Goal: Find specific page/section: Find specific page/section

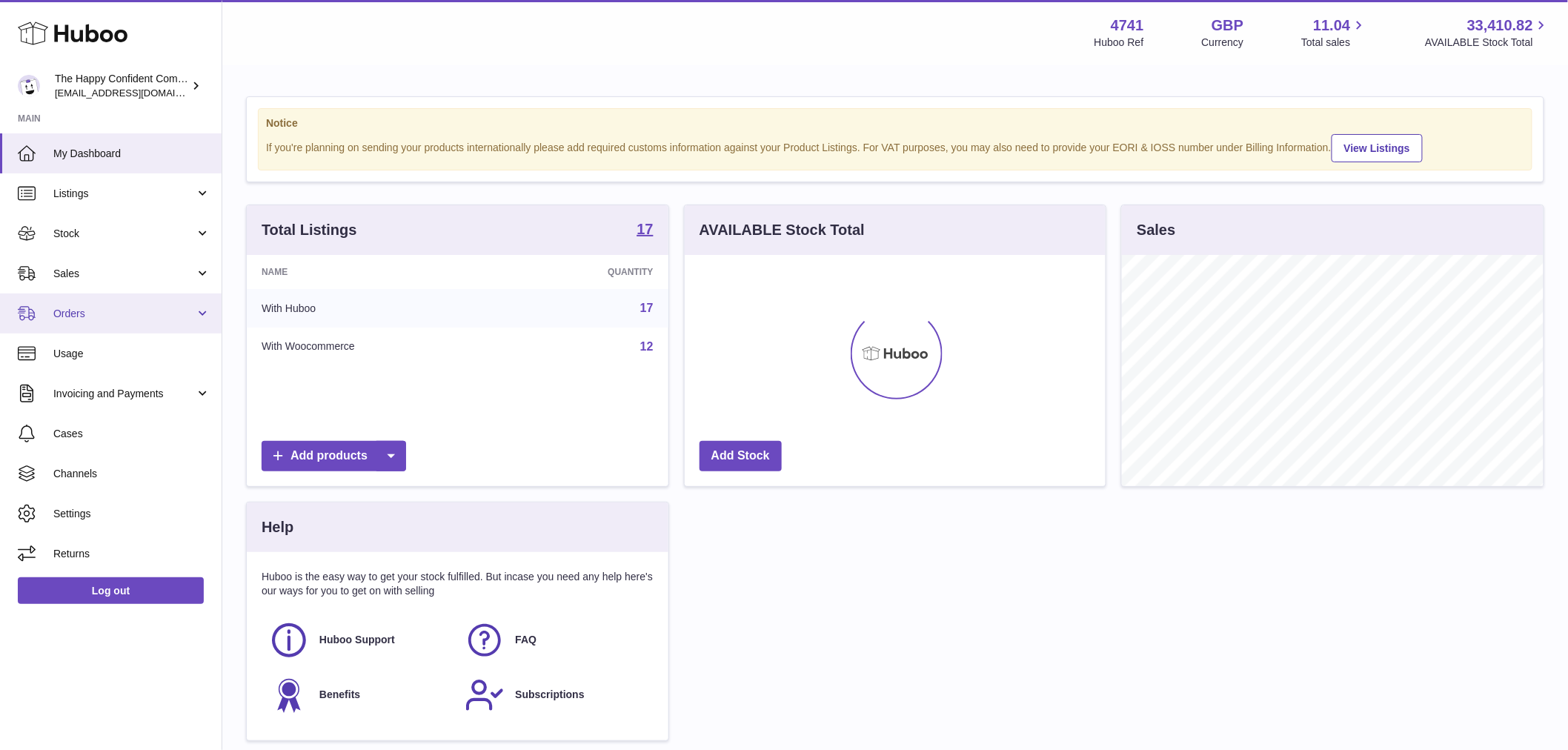
scroll to position [231, 421]
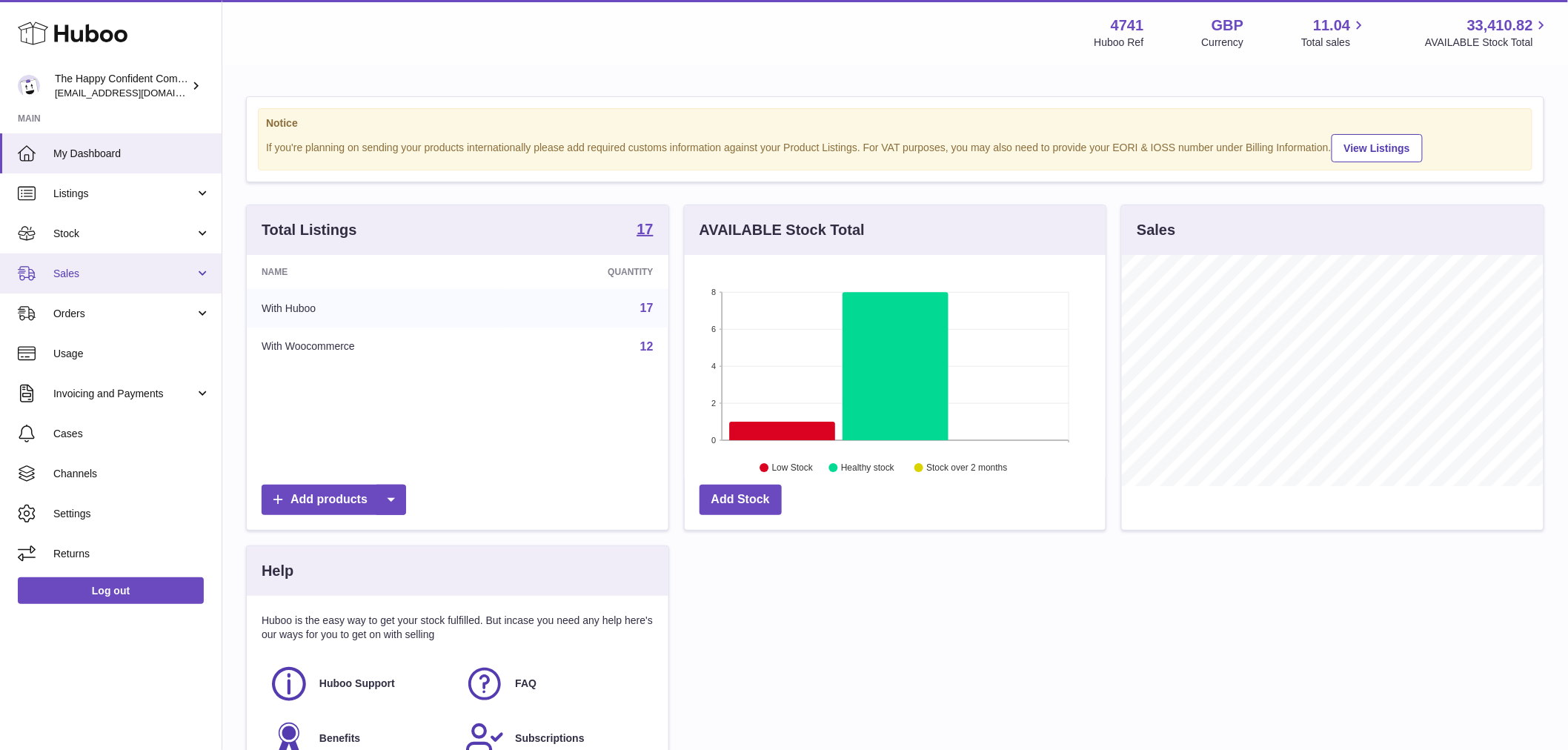
drag, startPoint x: 102, startPoint y: 254, endPoint x: 104, endPoint y: 276, distance: 22.1
click at [102, 254] on link "Sales" at bounding box center [110, 273] width 222 height 40
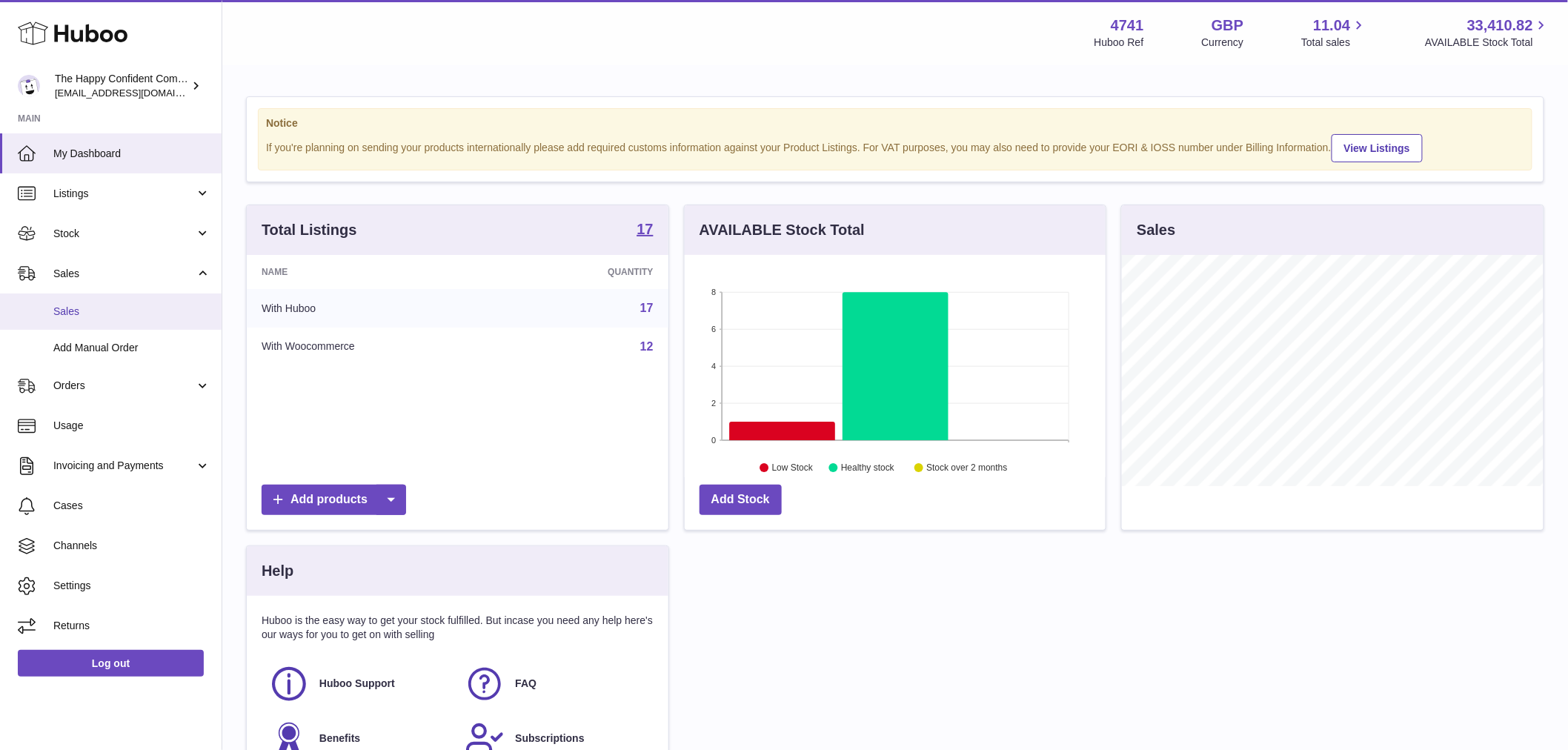
click at [94, 308] on span "Sales" at bounding box center [132, 311] width 157 height 14
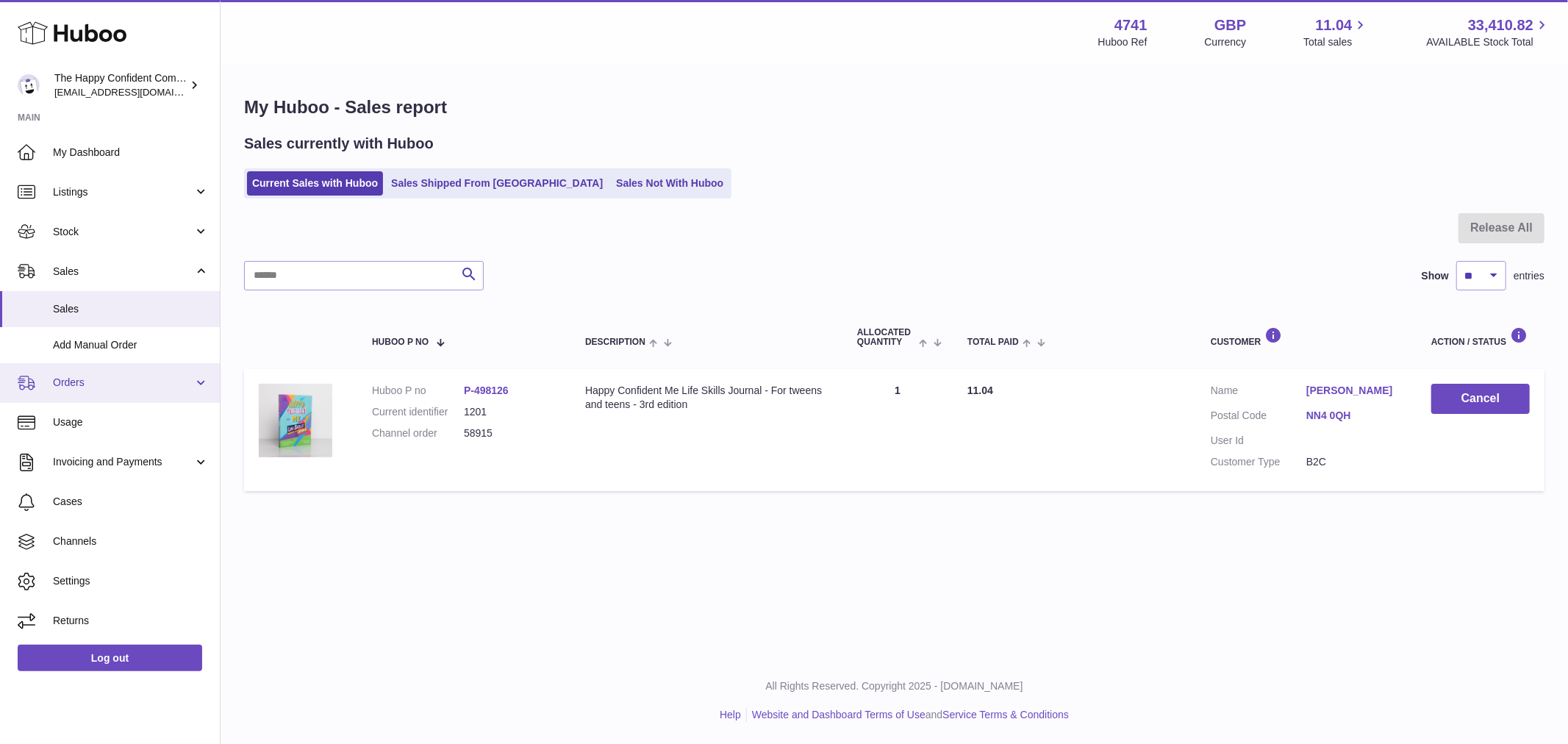
click at [82, 372] on link "Orders" at bounding box center [110, 383] width 220 height 40
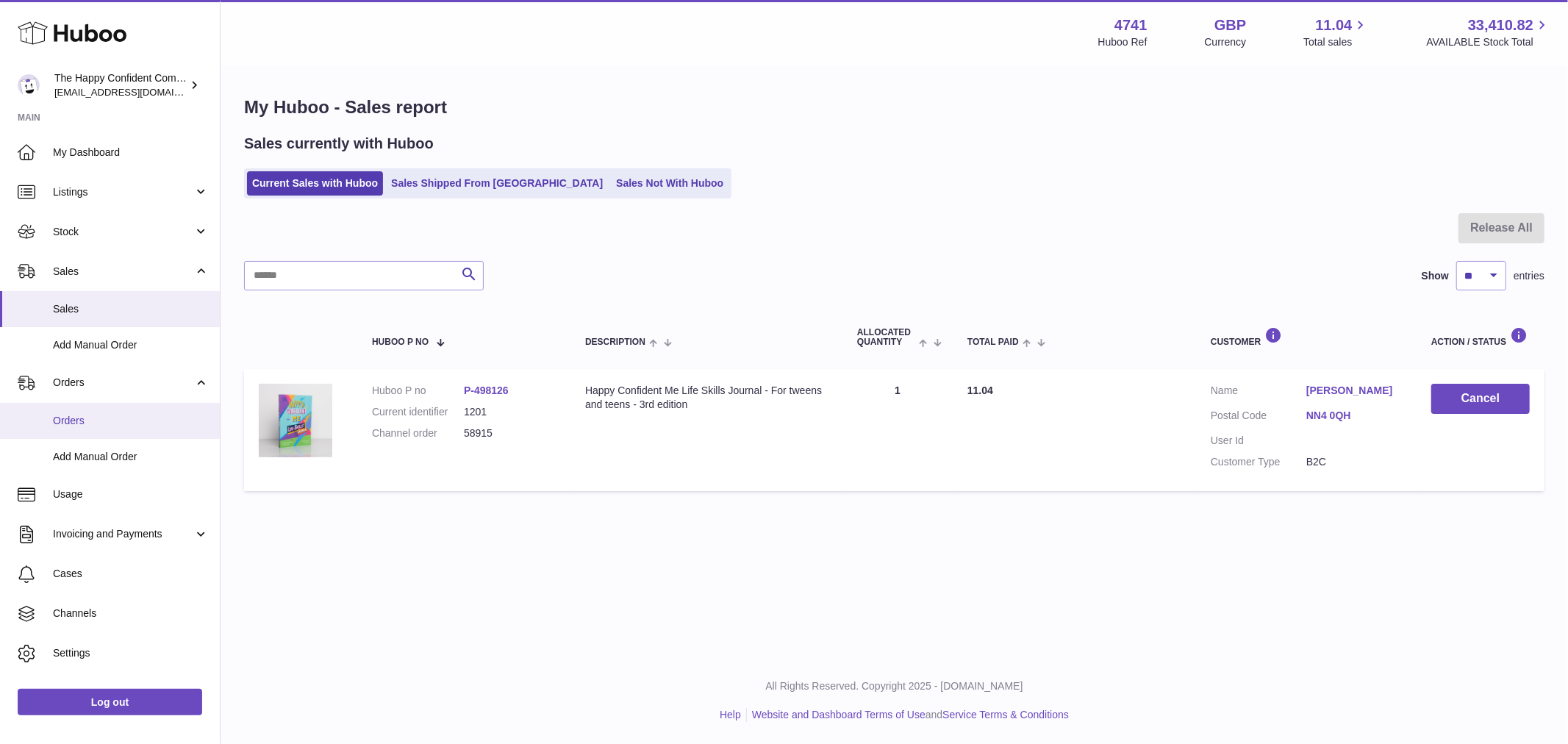
click at [81, 410] on link "Orders" at bounding box center [110, 421] width 220 height 36
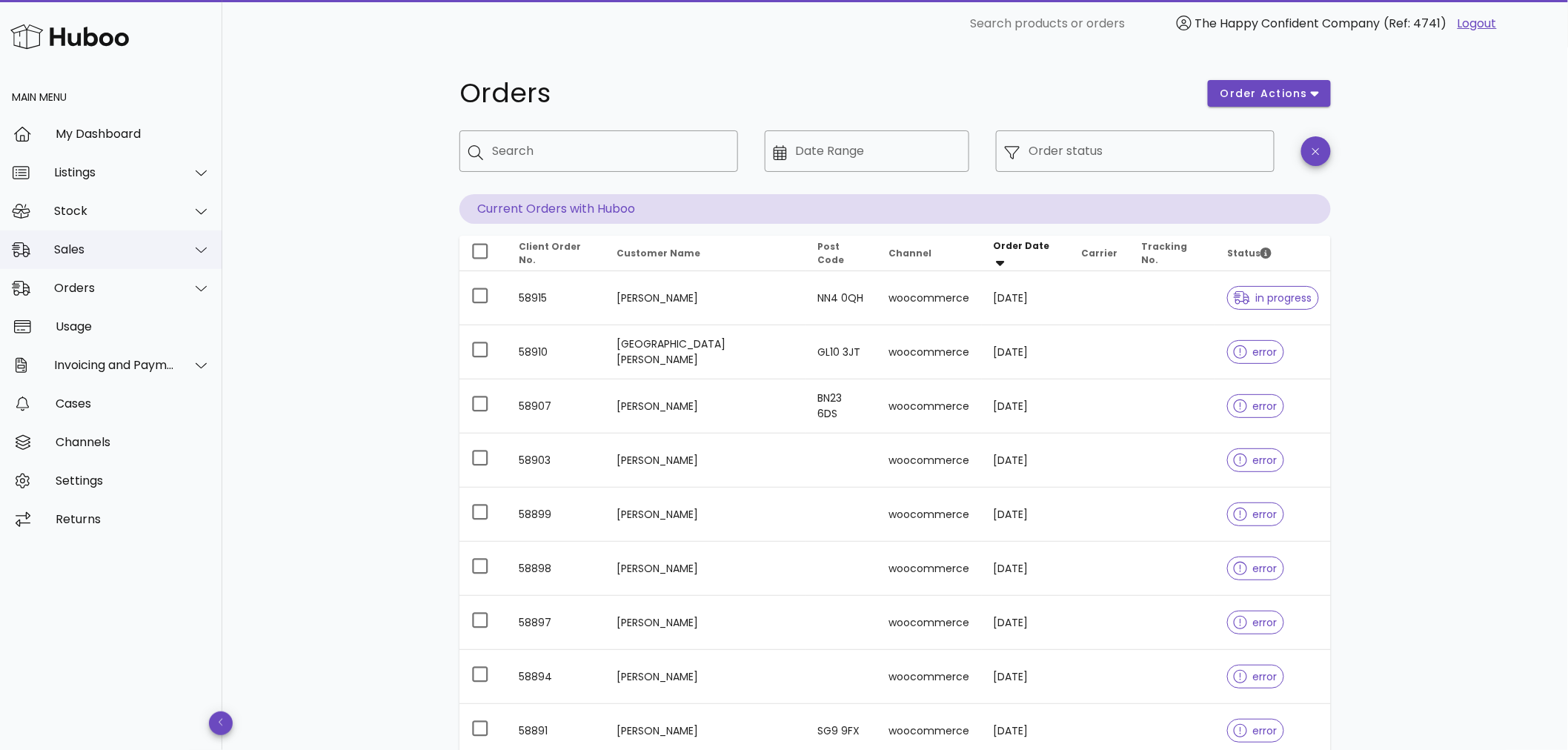
click at [104, 248] on div "Sales" at bounding box center [114, 249] width 121 height 14
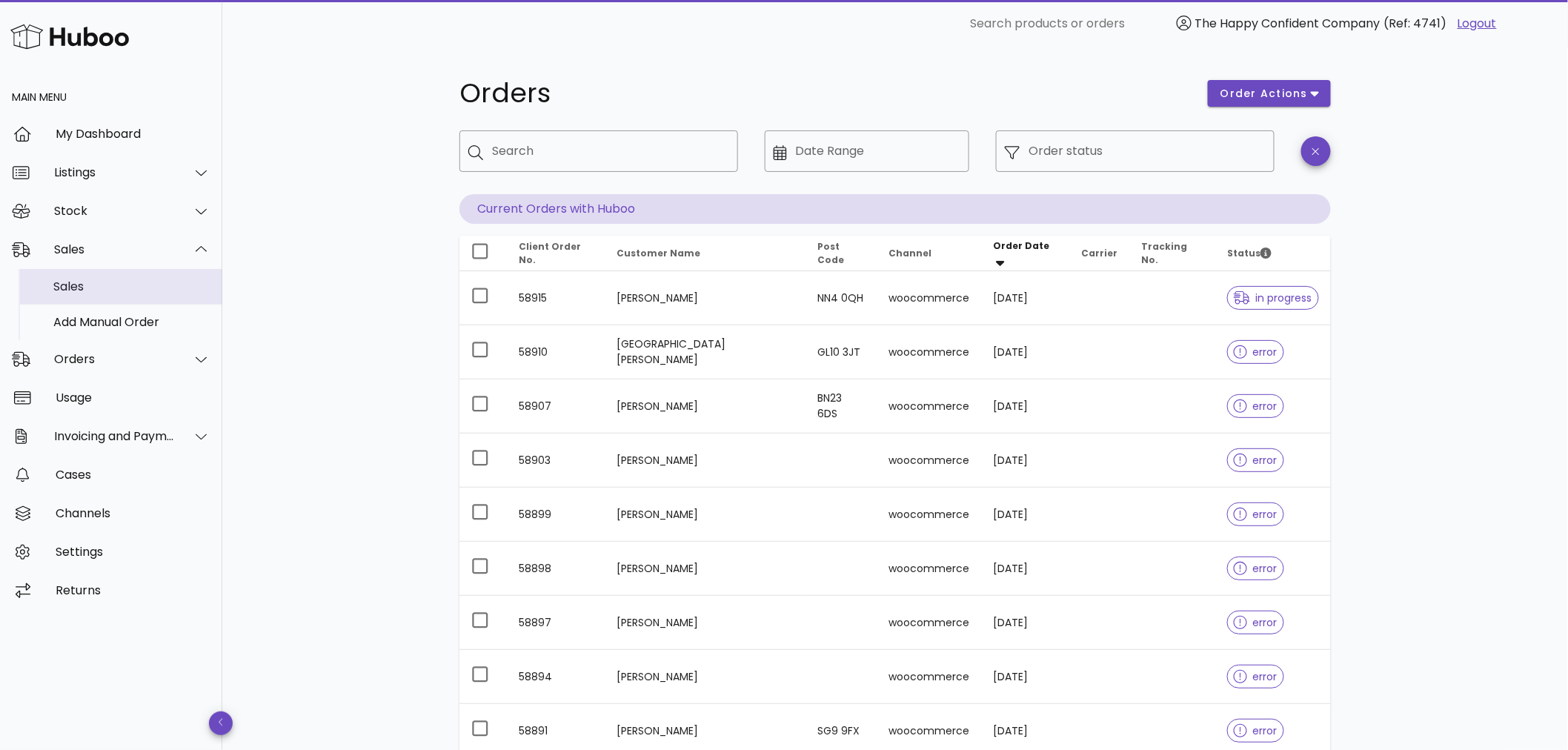
click at [97, 277] on div "Sales" at bounding box center [132, 286] width 157 height 32
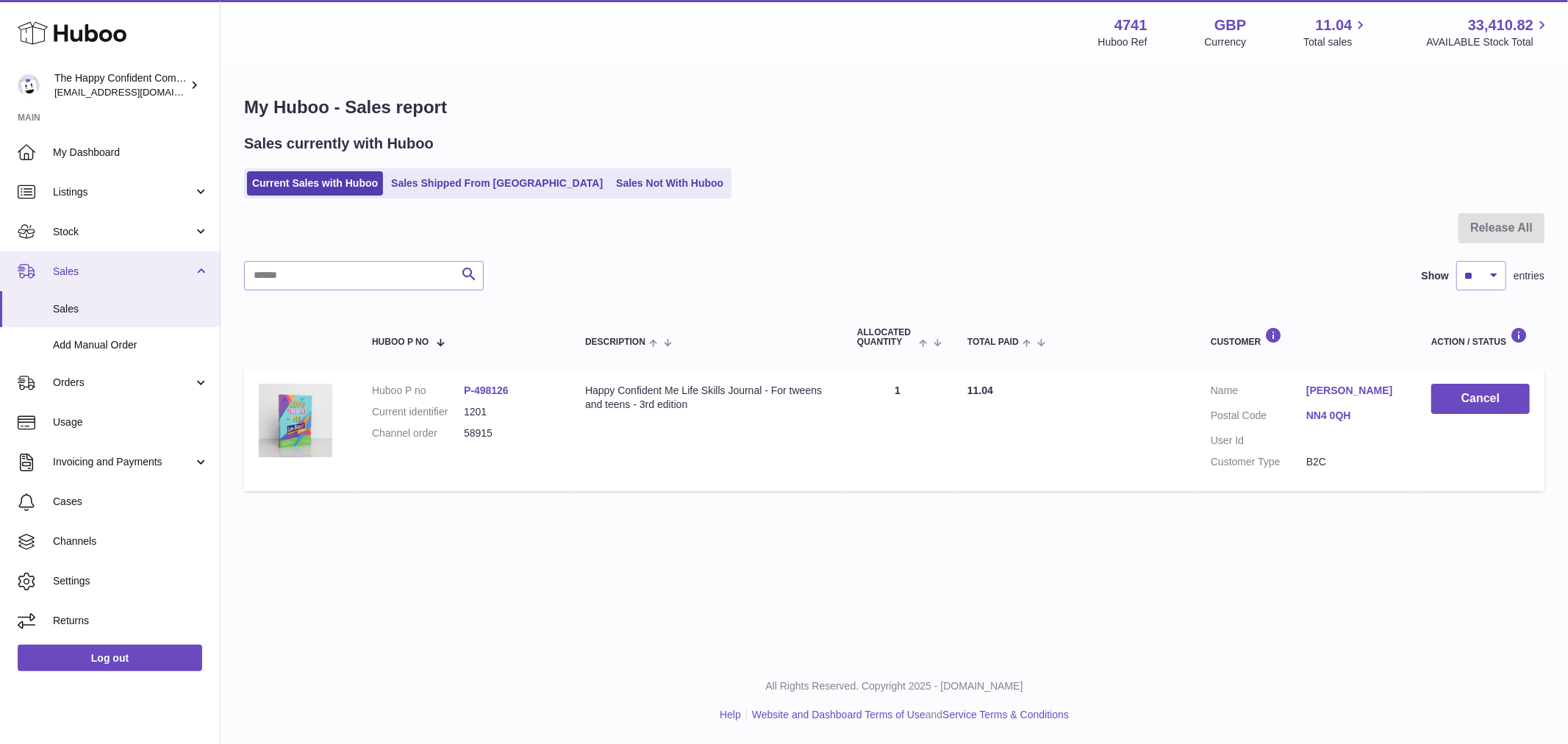
click at [114, 266] on span "Sales" at bounding box center [123, 271] width 140 height 14
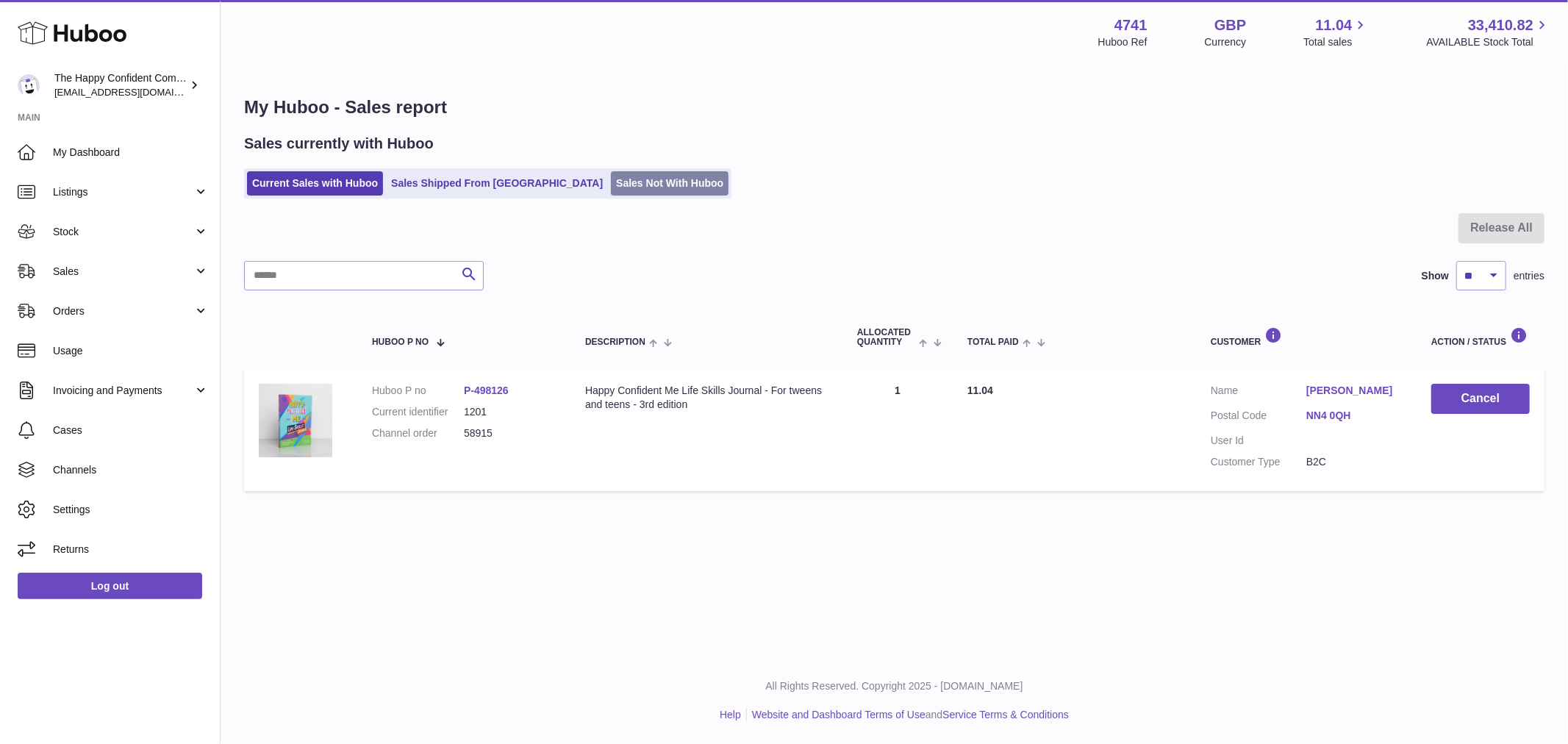
click at [611, 179] on link "Sales Not With Huboo" at bounding box center [670, 183] width 118 height 24
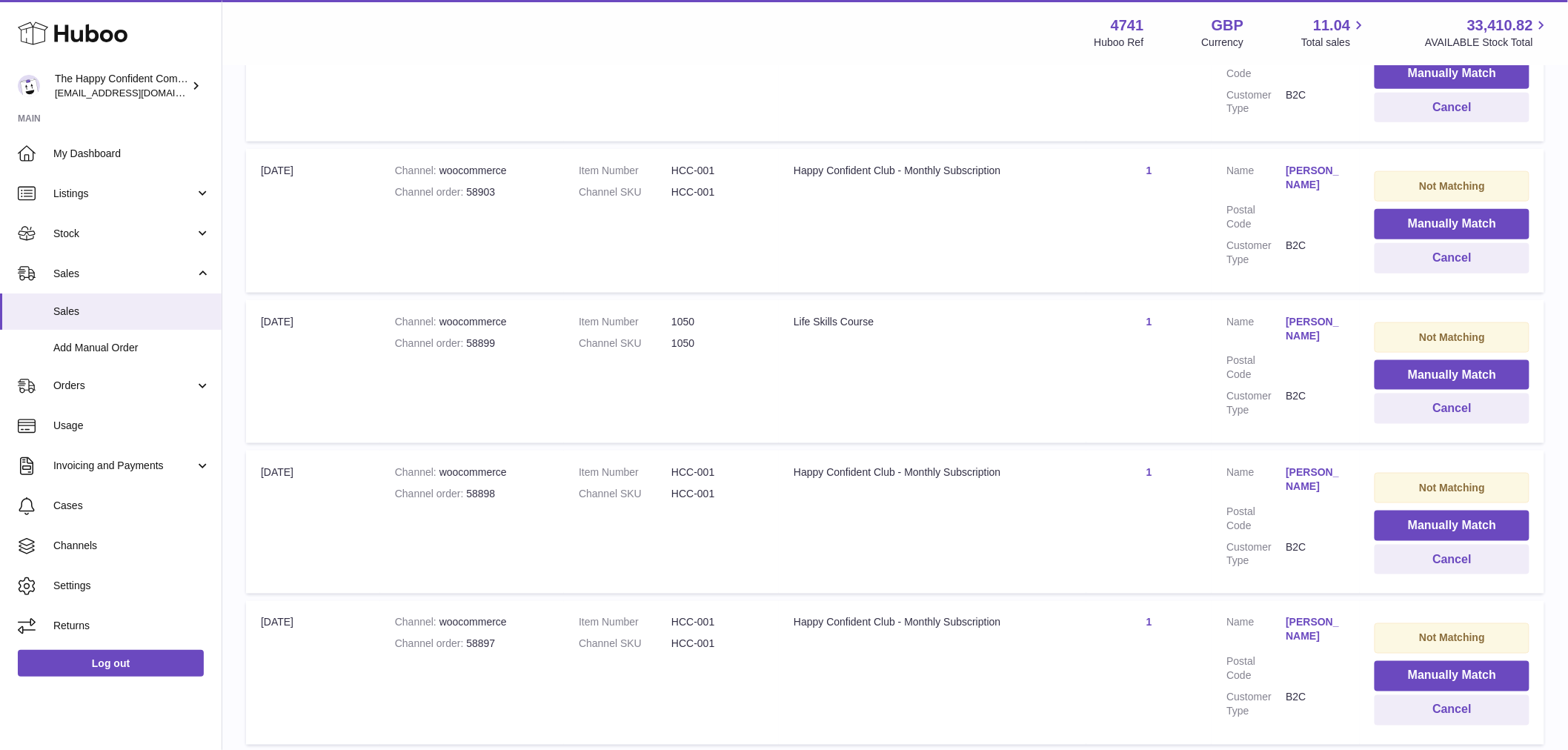
scroll to position [82, 0]
